Goal: Transaction & Acquisition: Purchase product/service

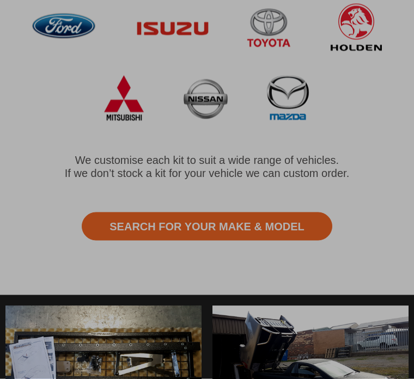
scroll to position [707, 0]
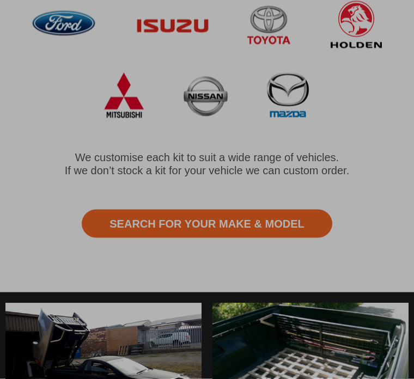
click at [113, 226] on div at bounding box center [207, 189] width 414 height 379
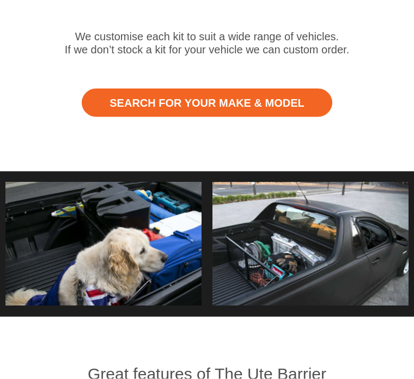
scroll to position [829, 0]
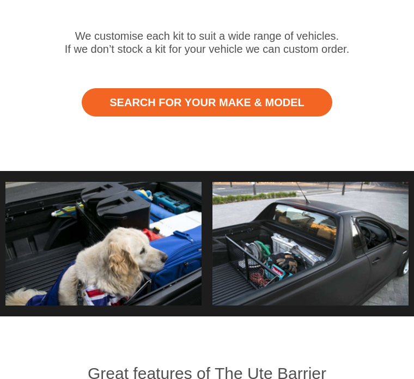
click at [172, 106] on link "Search for Your Make & Model" at bounding box center [207, 102] width 250 height 28
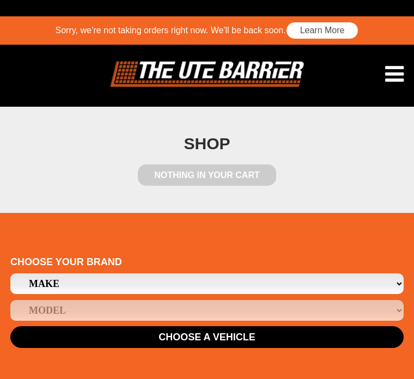
click at [70, 286] on select "Make Ford Holden [GEOGRAPHIC_DATA] Mazda Mitsubishi Nissan Toyota" at bounding box center [206, 283] width 393 height 21
select select "21"
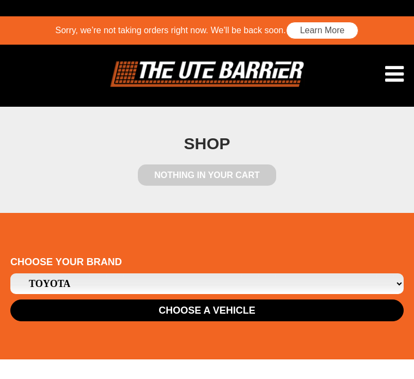
click at [36, 314] on button "Choose a Vehicle" at bounding box center [206, 310] width 393 height 22
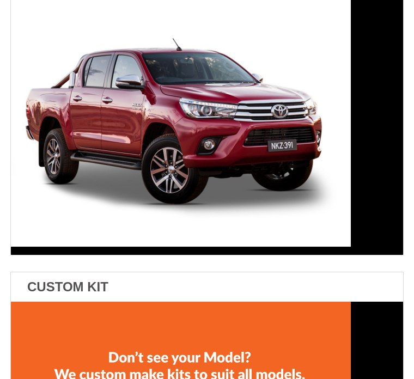
scroll to position [641, 0]
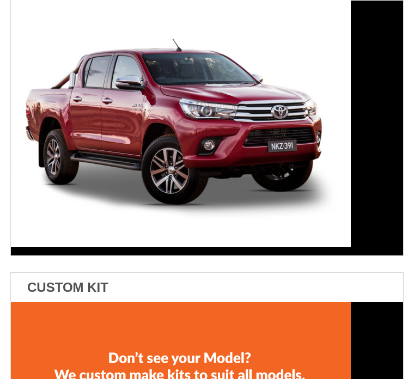
click at [73, 145] on img at bounding box center [181, 124] width 340 height 247
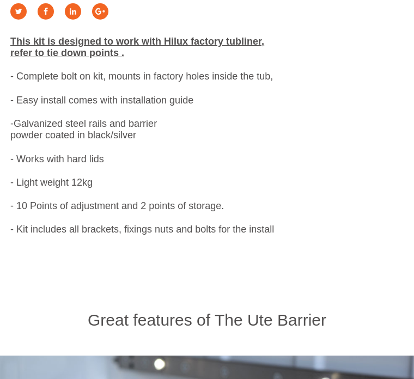
scroll to position [1829, 0]
